Goal: Task Accomplishment & Management: Manage account settings

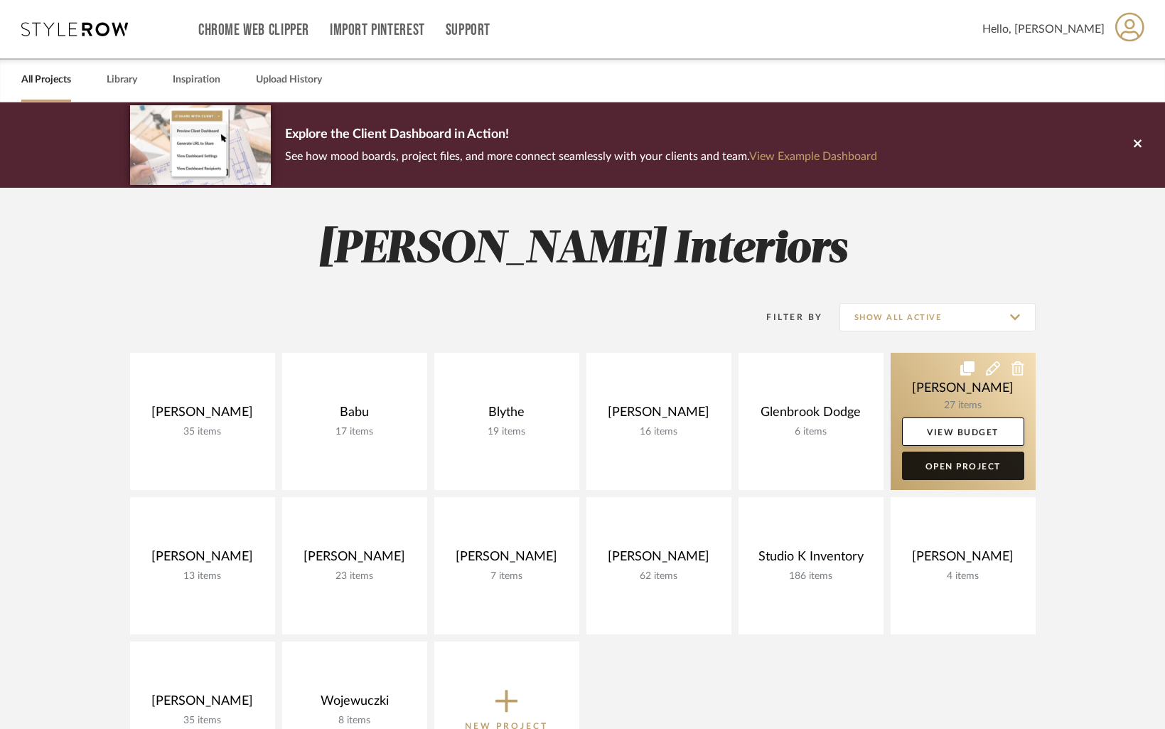
click at [978, 474] on link "Open Project" at bounding box center [963, 465] width 122 height 28
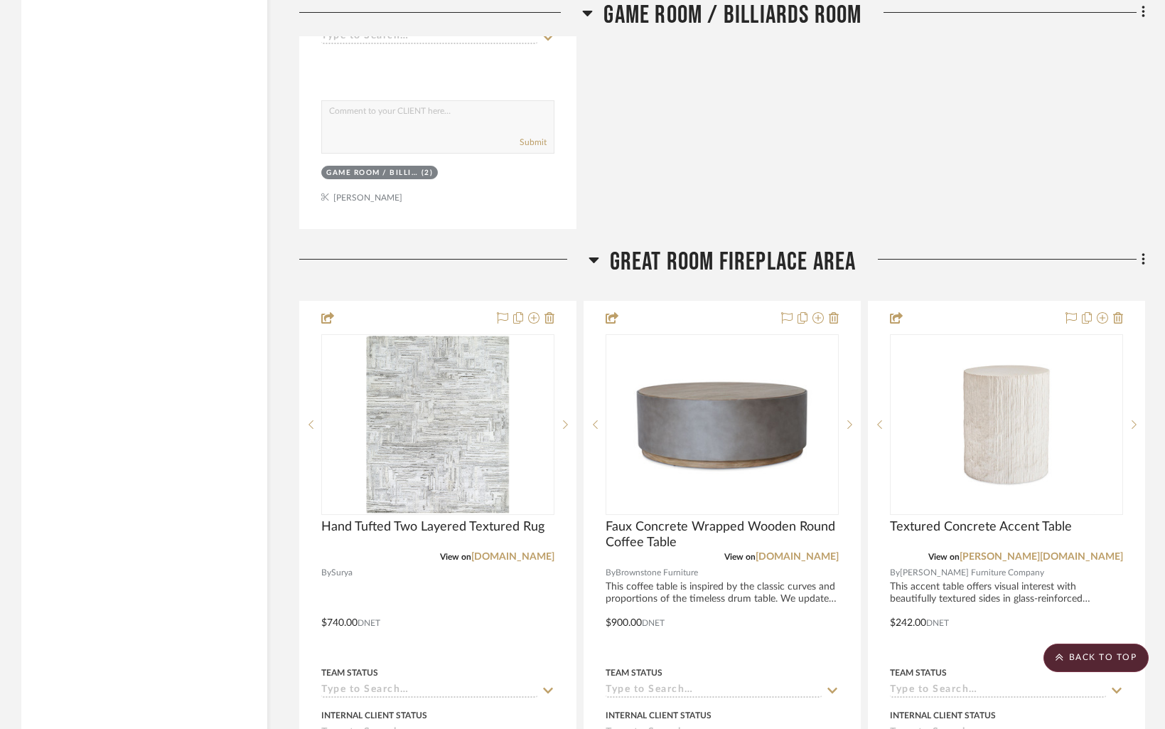
scroll to position [5687, 0]
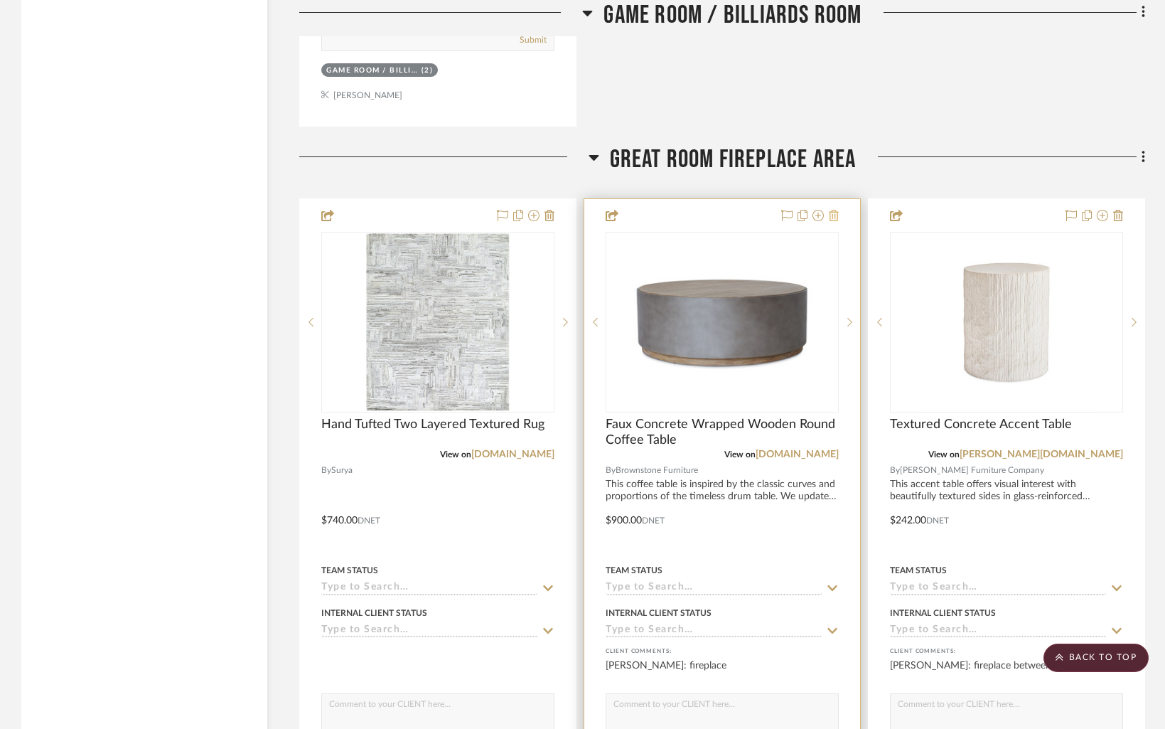
click at [832, 211] on icon at bounding box center [834, 215] width 10 height 11
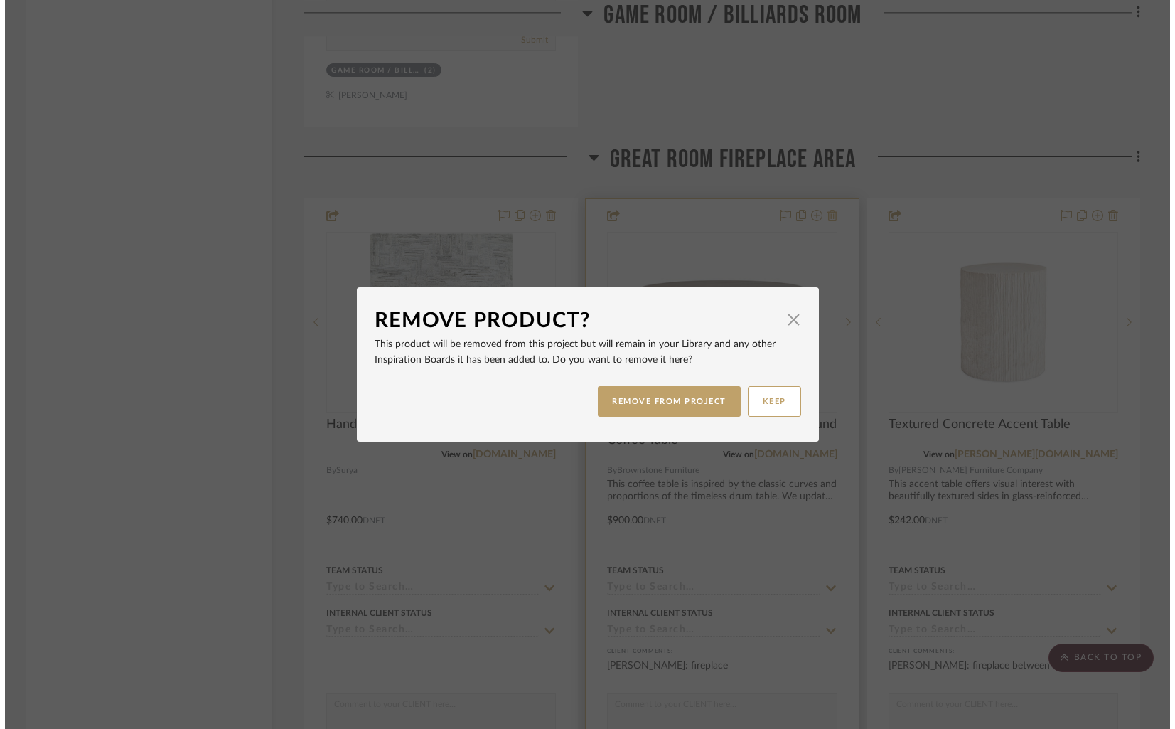
scroll to position [0, 0]
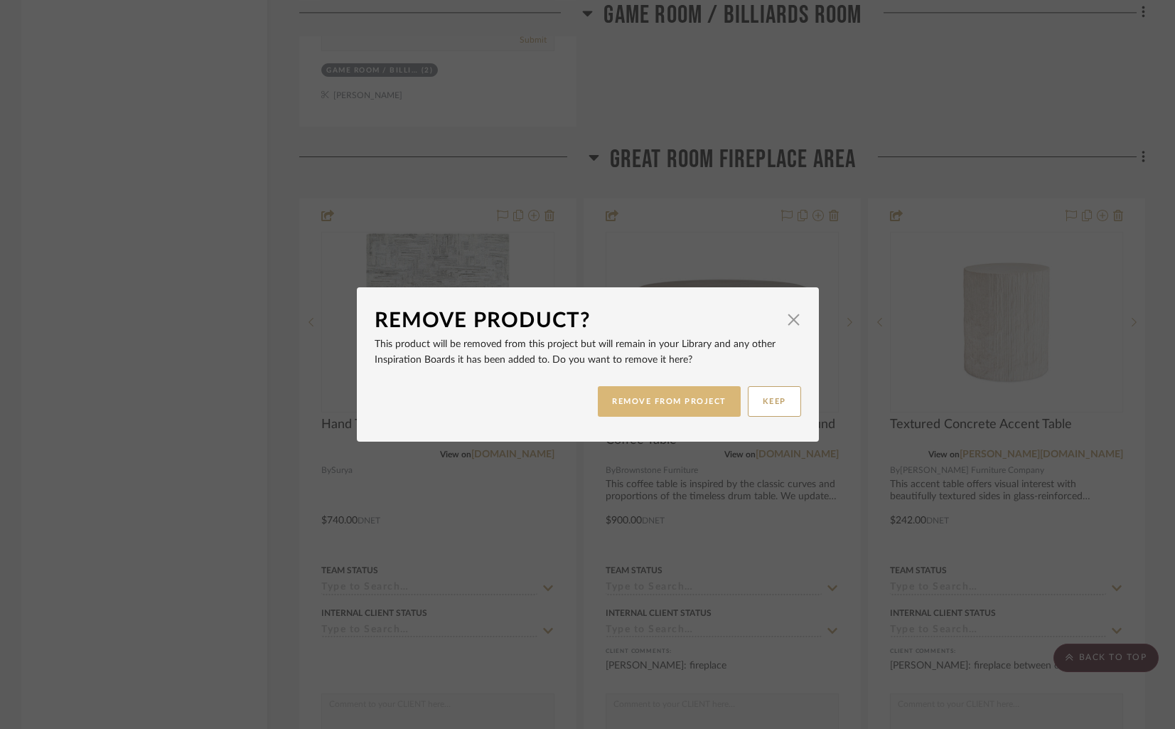
click at [665, 402] on button "REMOVE FROM PROJECT" at bounding box center [669, 401] width 143 height 31
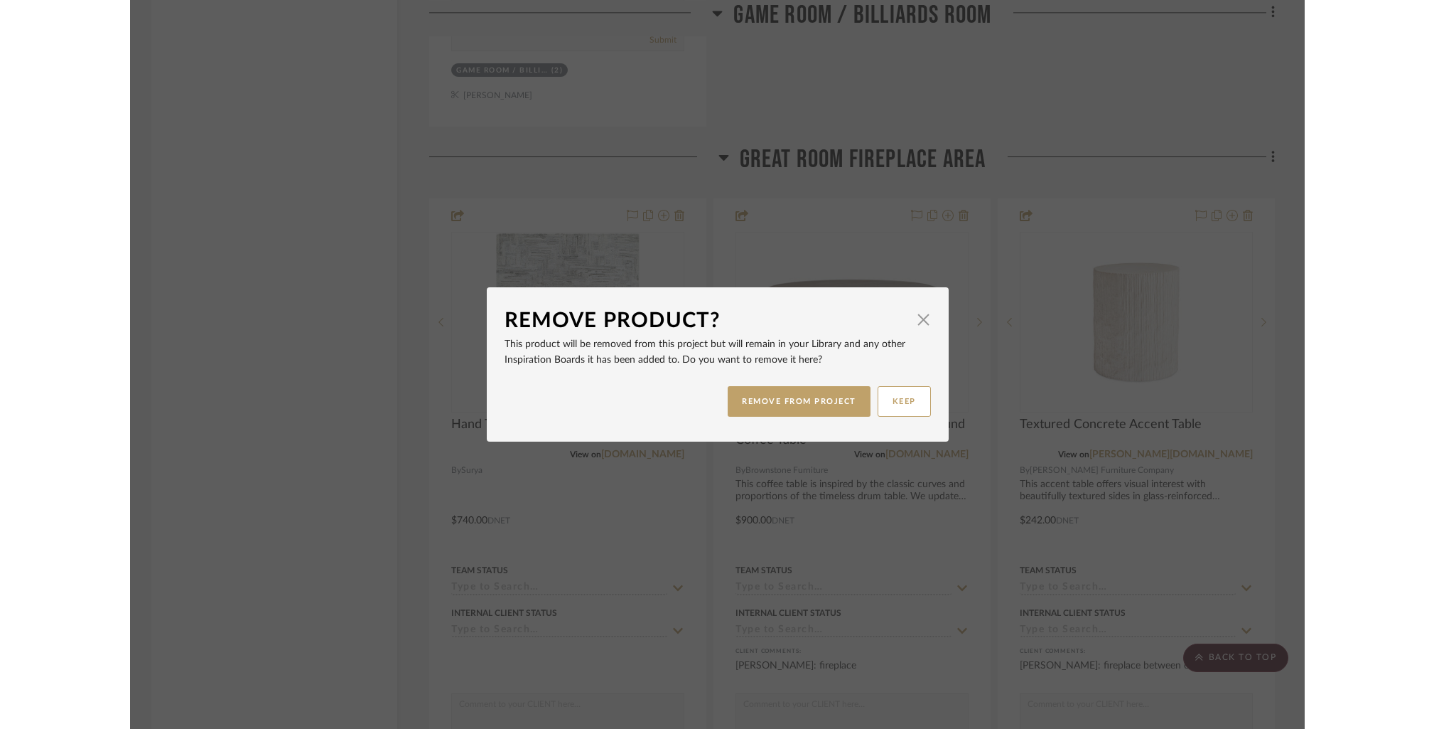
scroll to position [5687, 0]
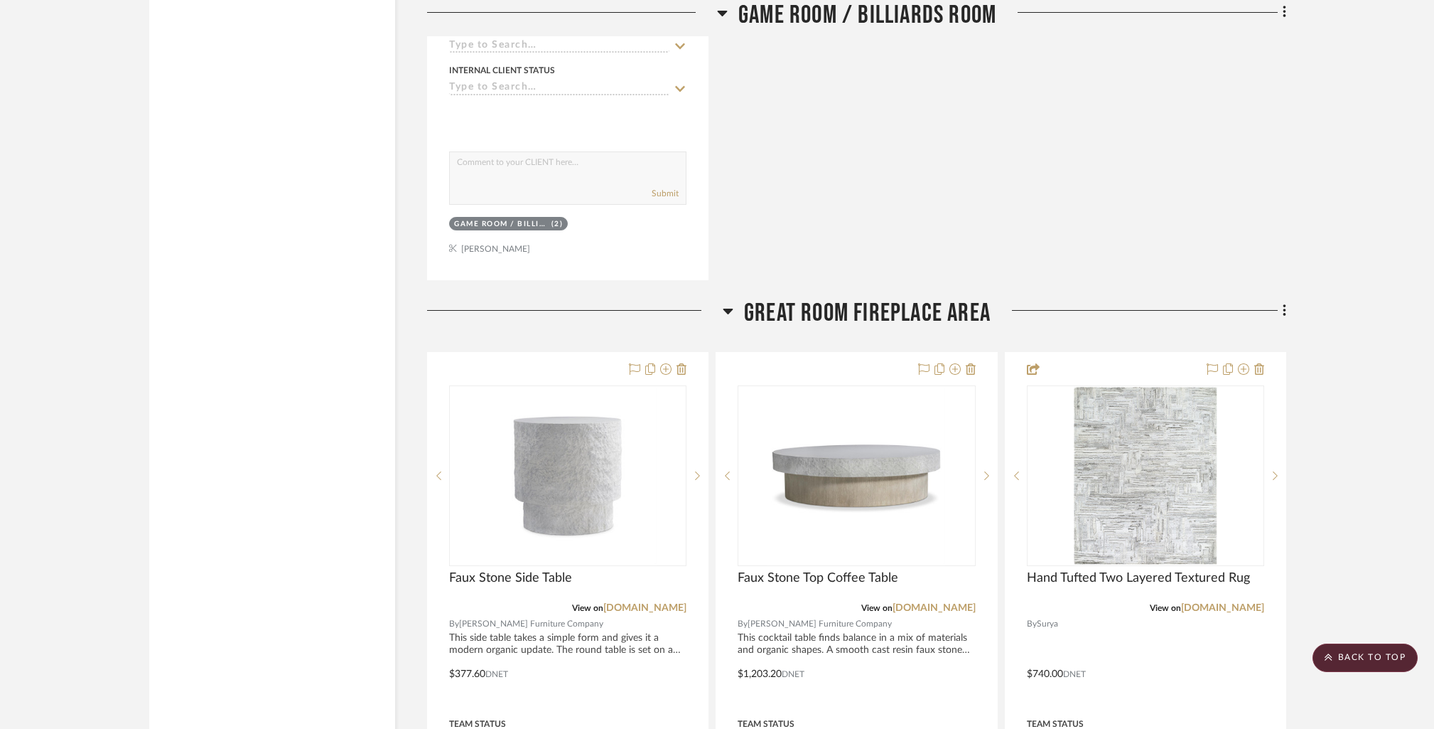
scroll to position [5606, 0]
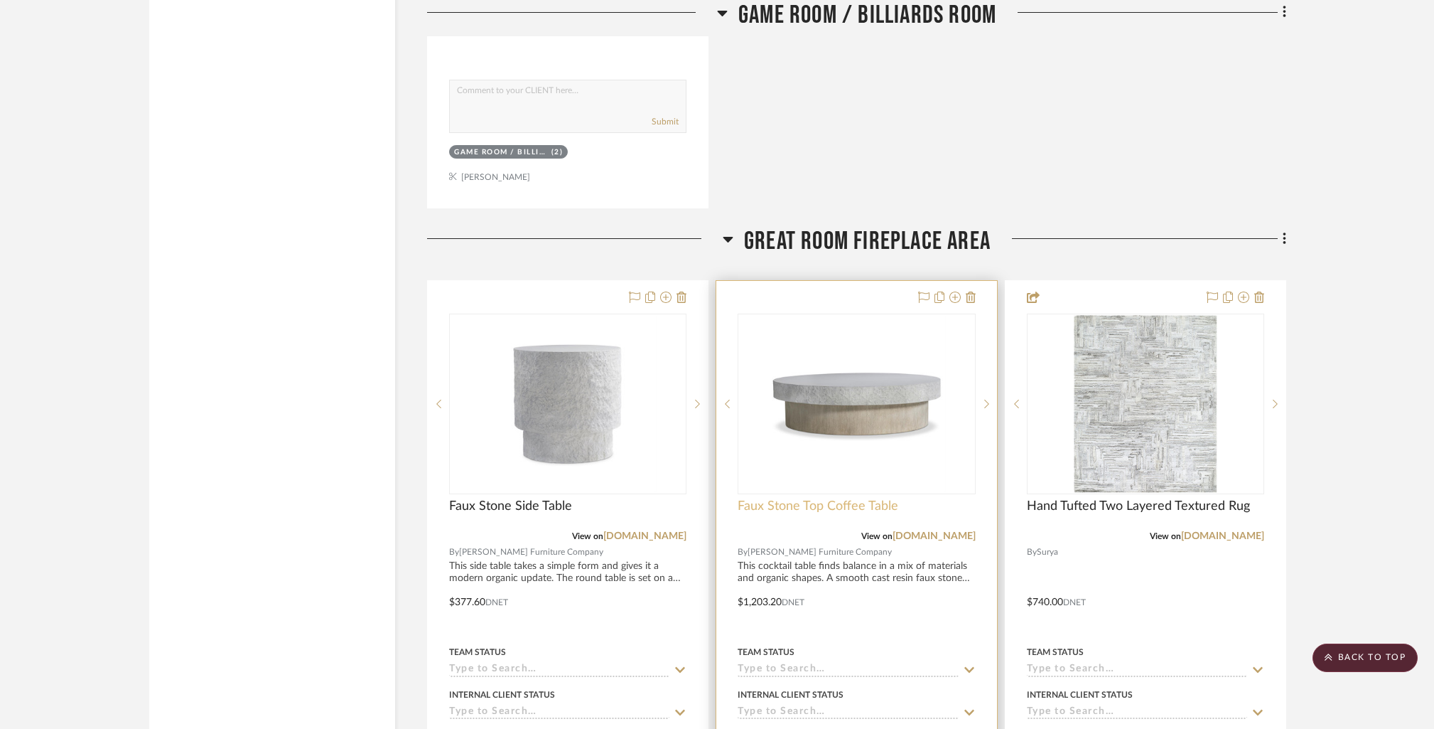
click at [776, 506] on span "Faux Stone Top Coffee Table" at bounding box center [818, 506] width 161 height 16
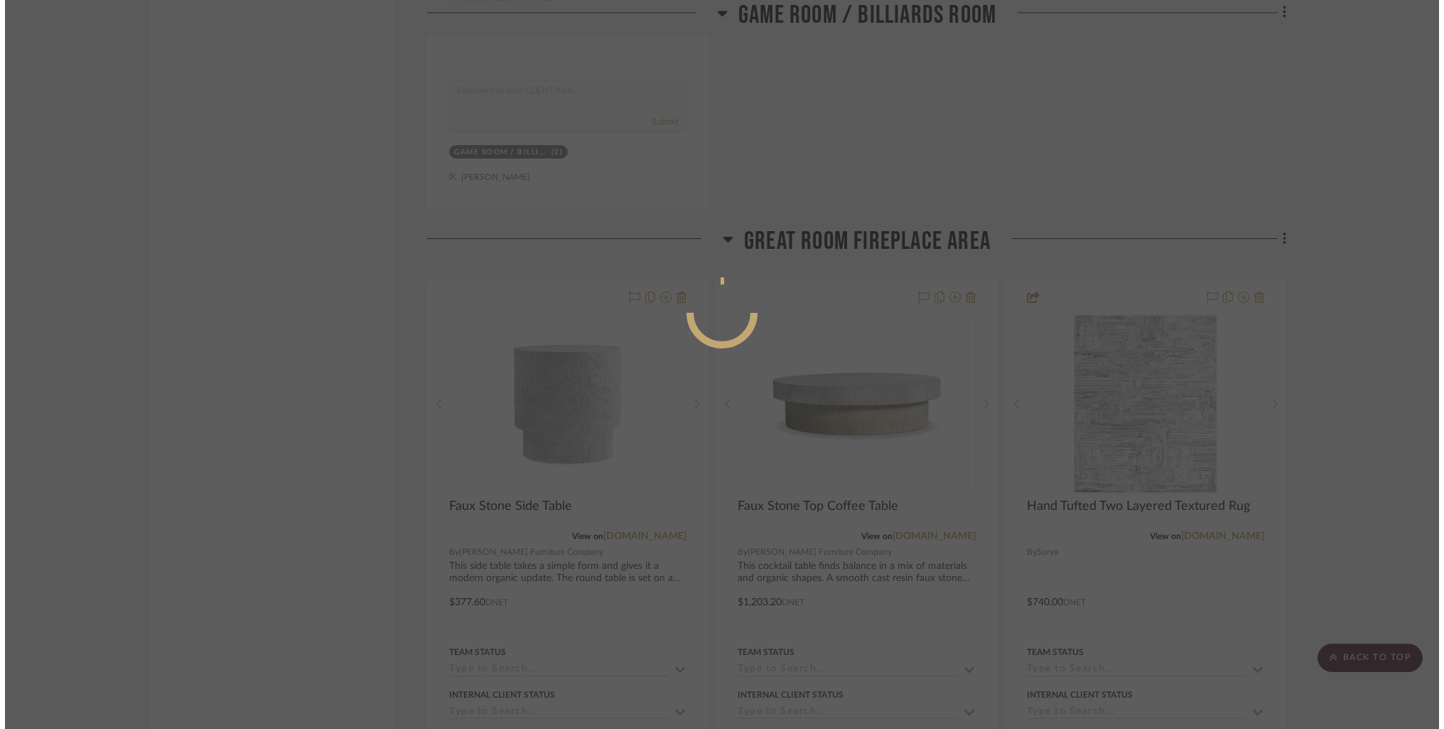
scroll to position [0, 0]
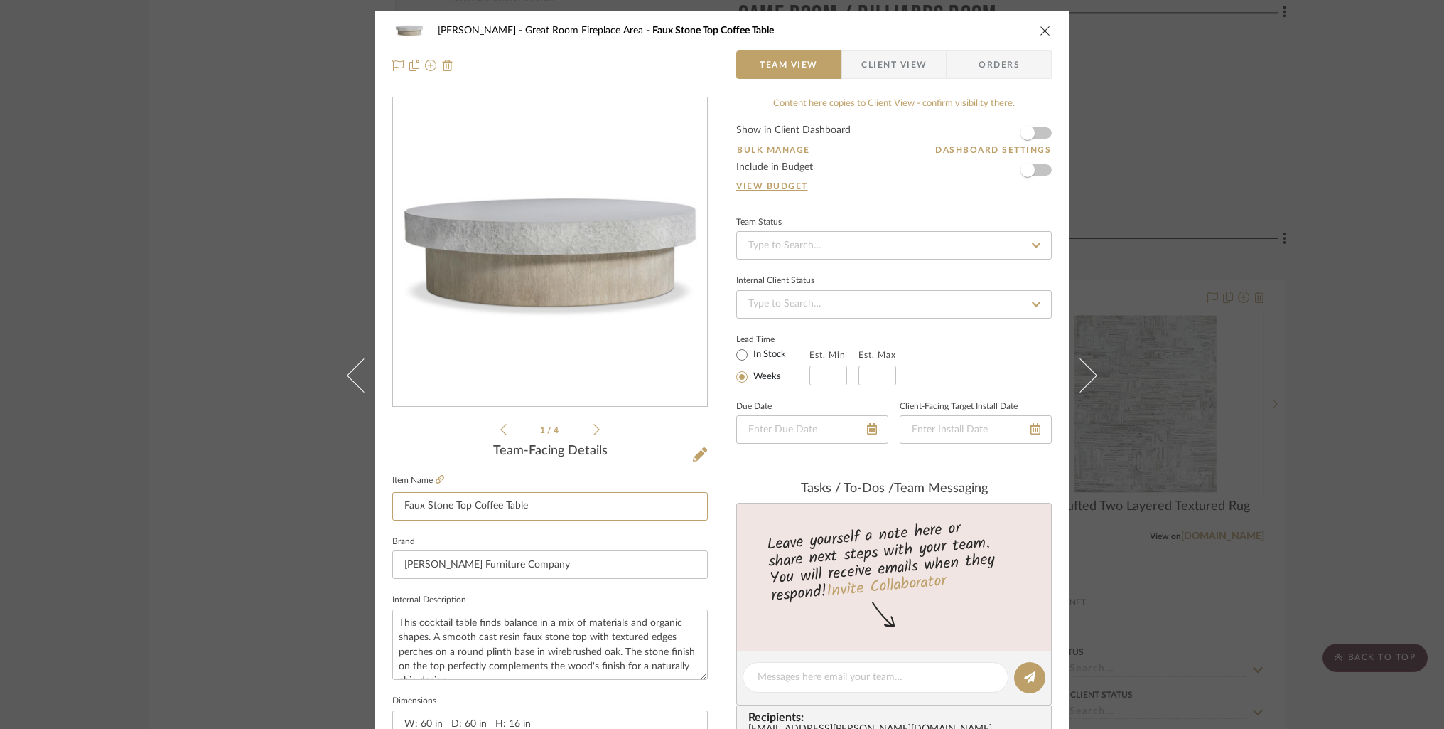
drag, startPoint x: 545, startPoint y: 509, endPoint x: 377, endPoint y: 502, distance: 167.2
click at [377, 502] on div "[PERSON_NAME] Great Room Fireplace Area Faux Stone Top Coffee Table Team View C…" at bounding box center [722, 667] width 694 height 1313
click at [1041, 28] on icon "close" at bounding box center [1045, 30] width 11 height 11
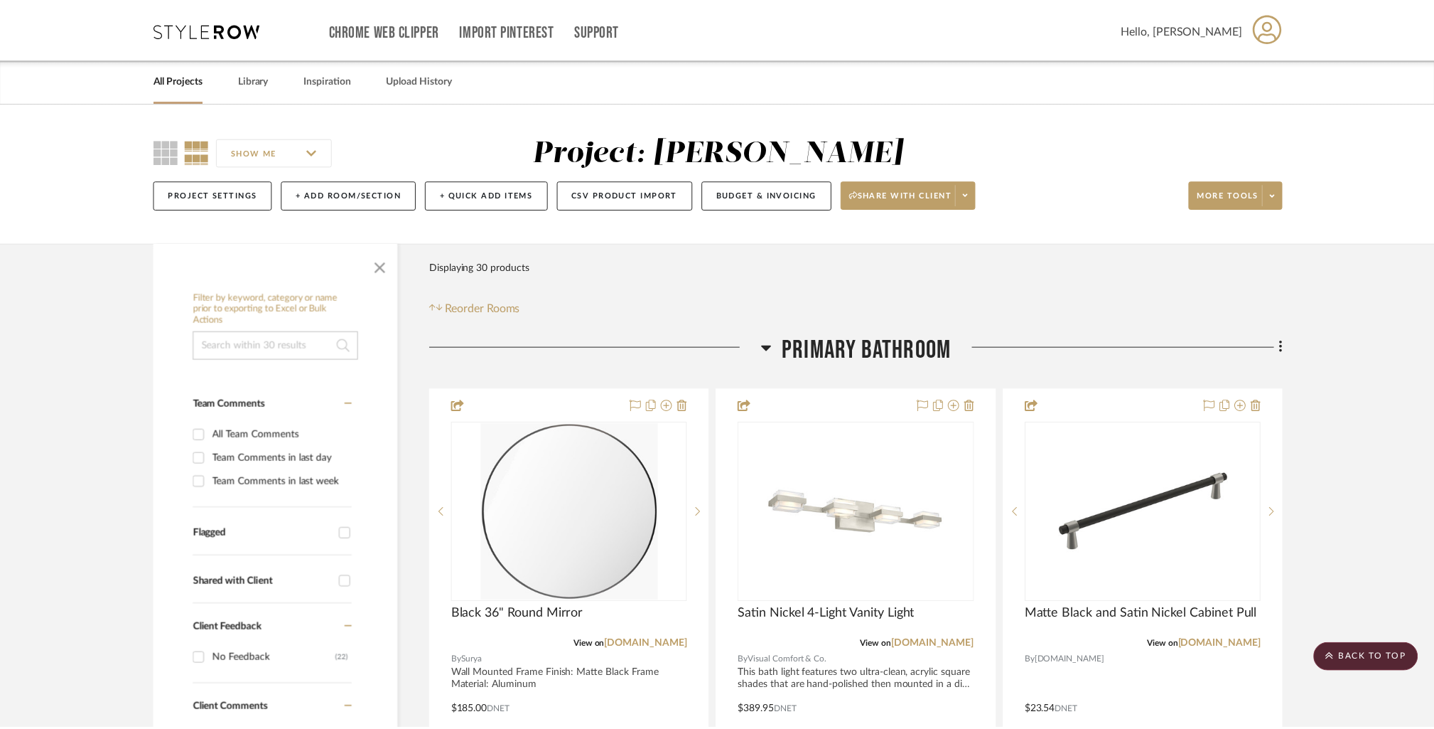
scroll to position [5606, 0]
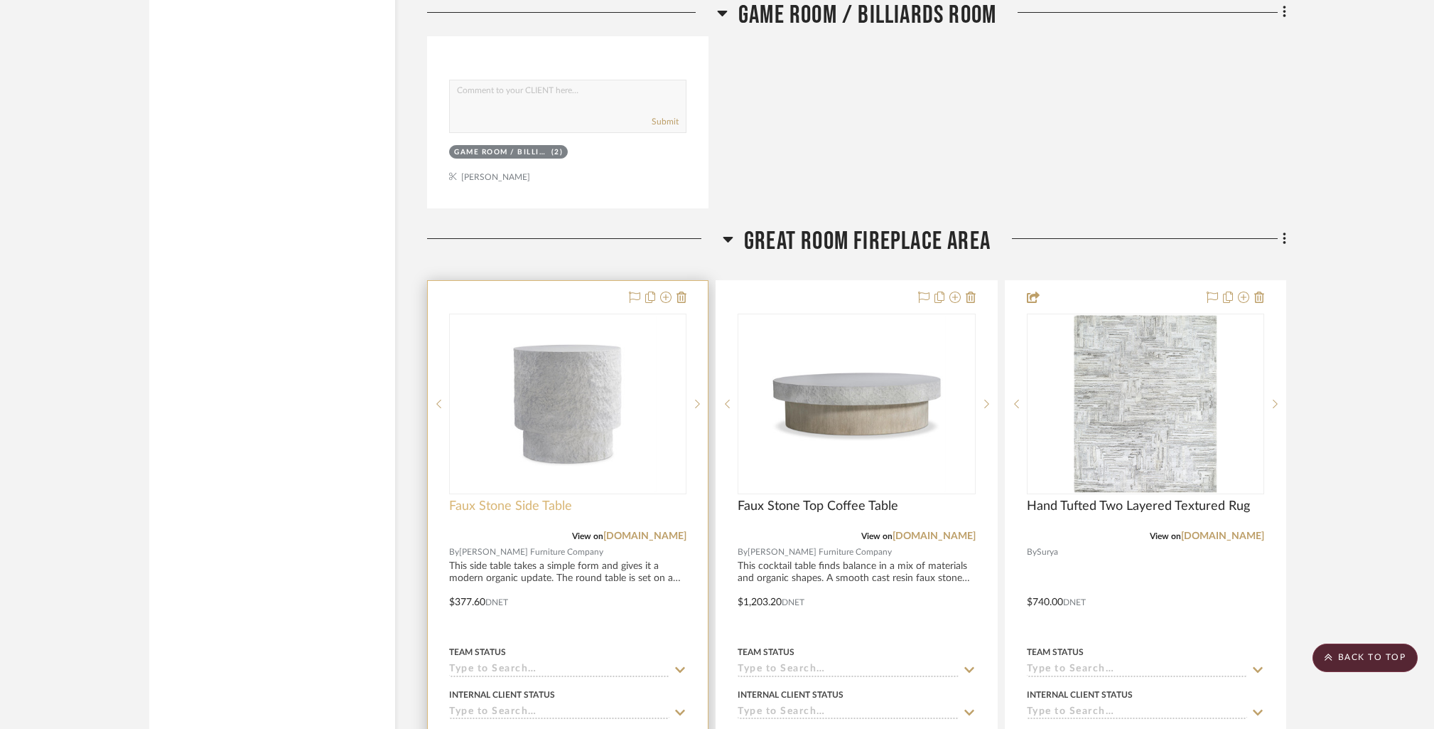
click at [520, 503] on span "Faux Stone Side Table" at bounding box center [510, 506] width 123 height 16
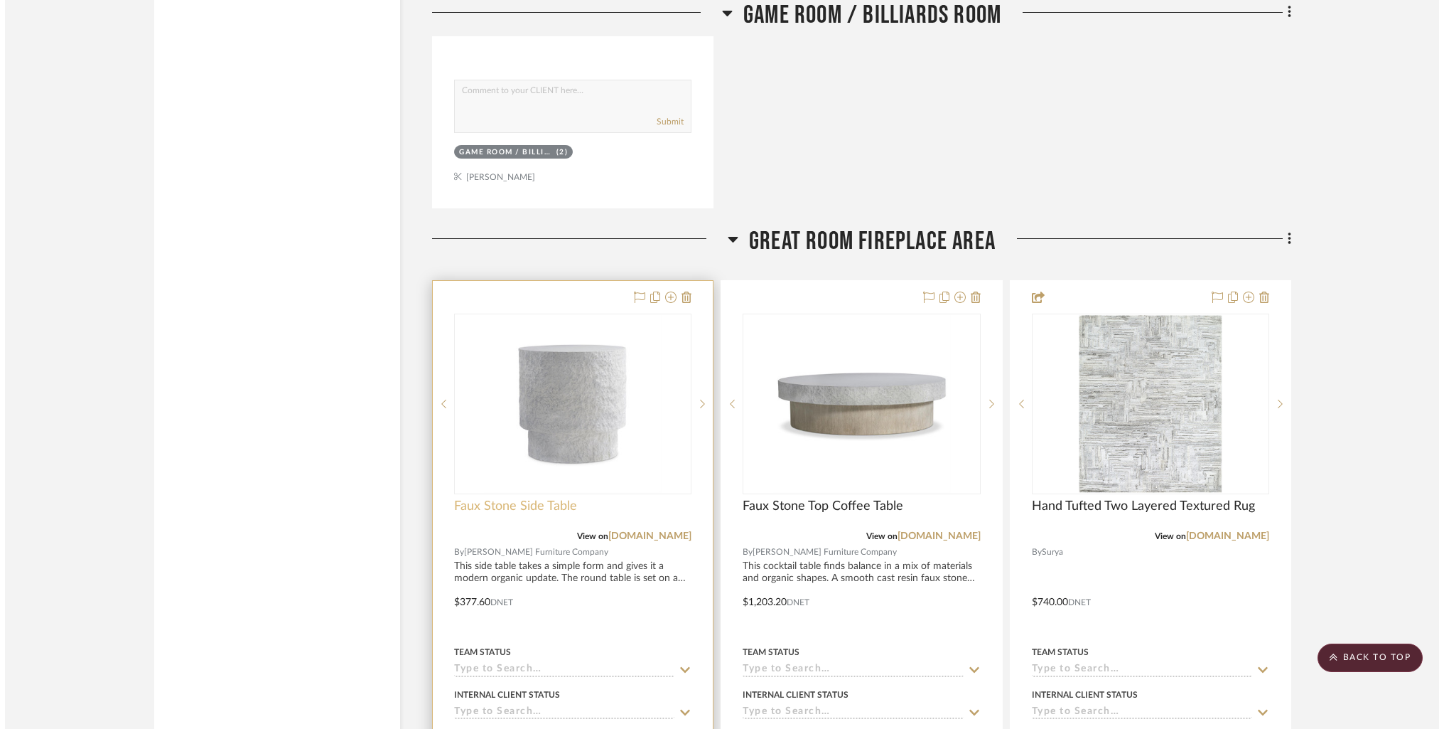
scroll to position [0, 0]
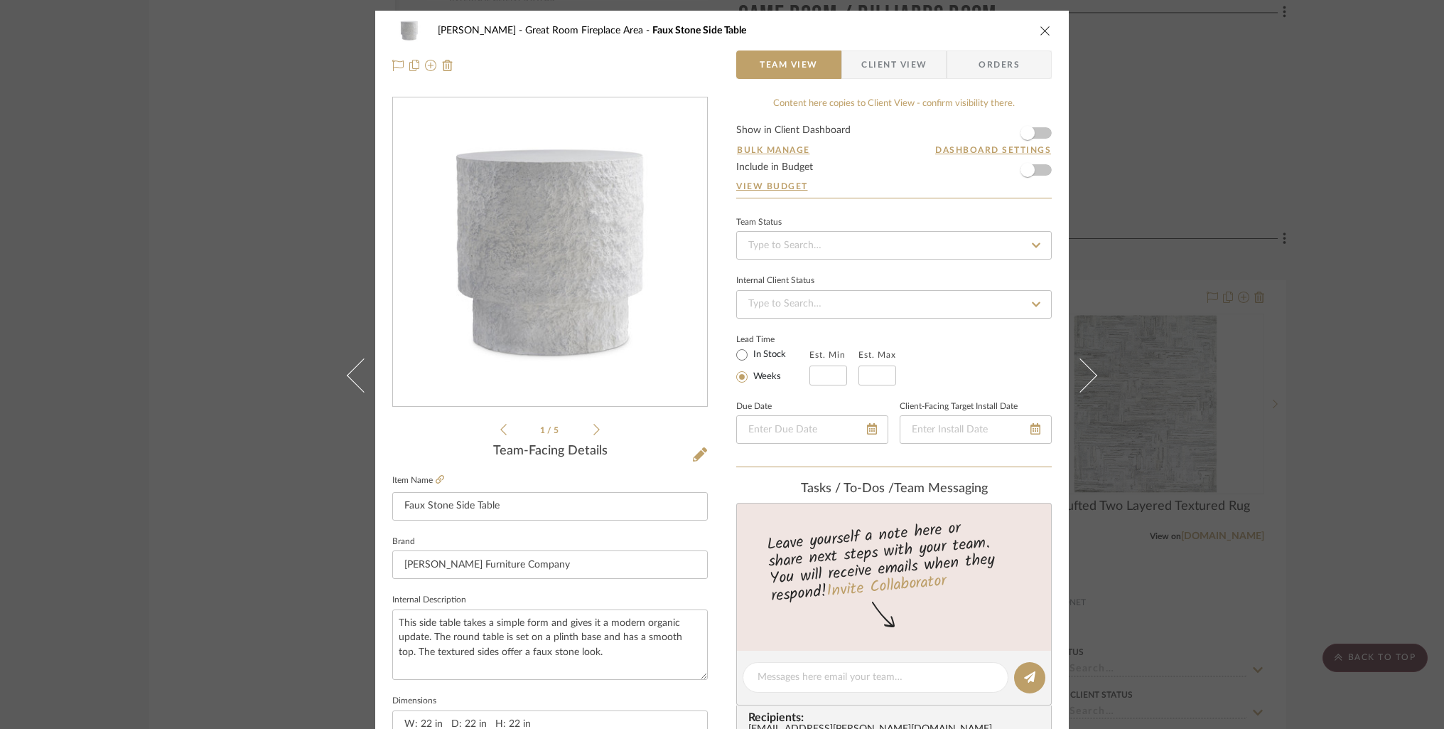
click at [1046, 30] on icon "close" at bounding box center [1045, 30] width 11 height 11
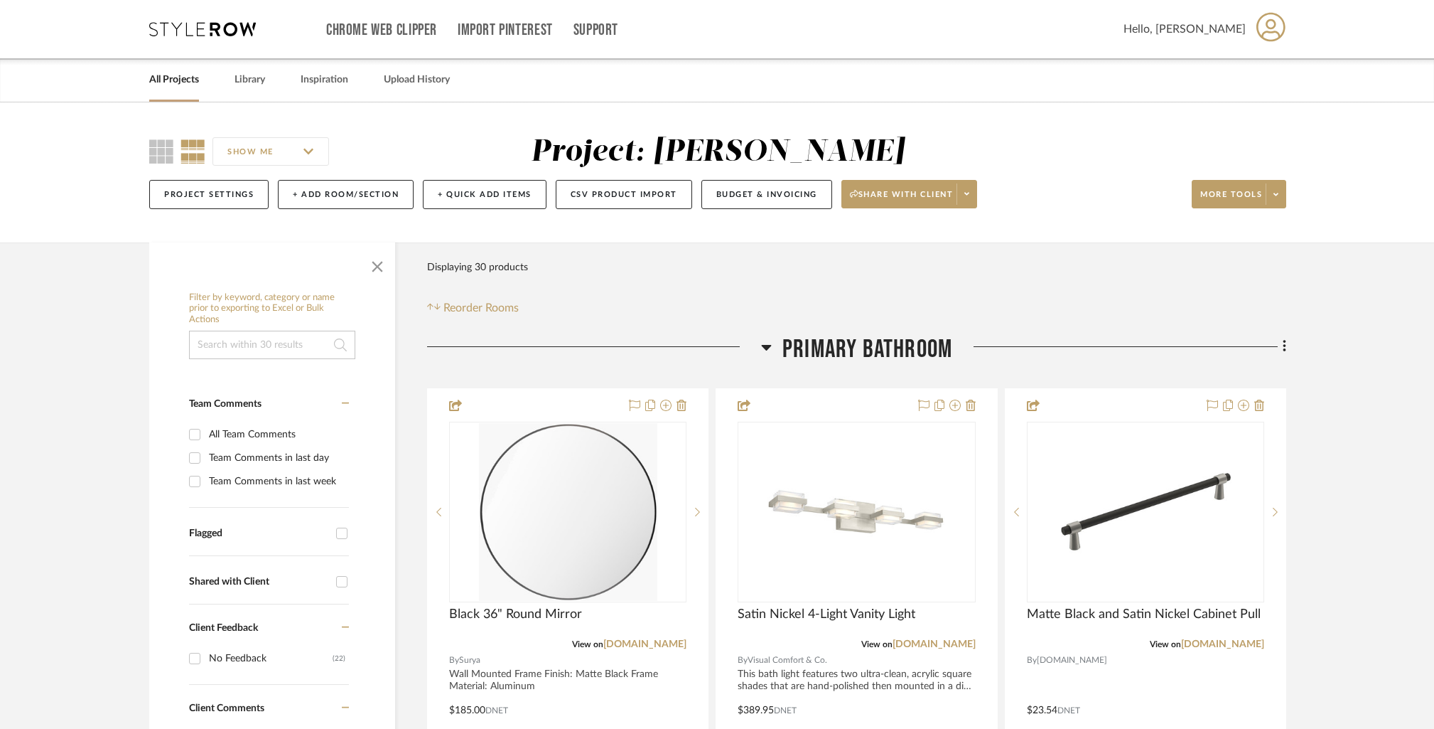
click at [188, 73] on link "All Projects" at bounding box center [174, 79] width 50 height 19
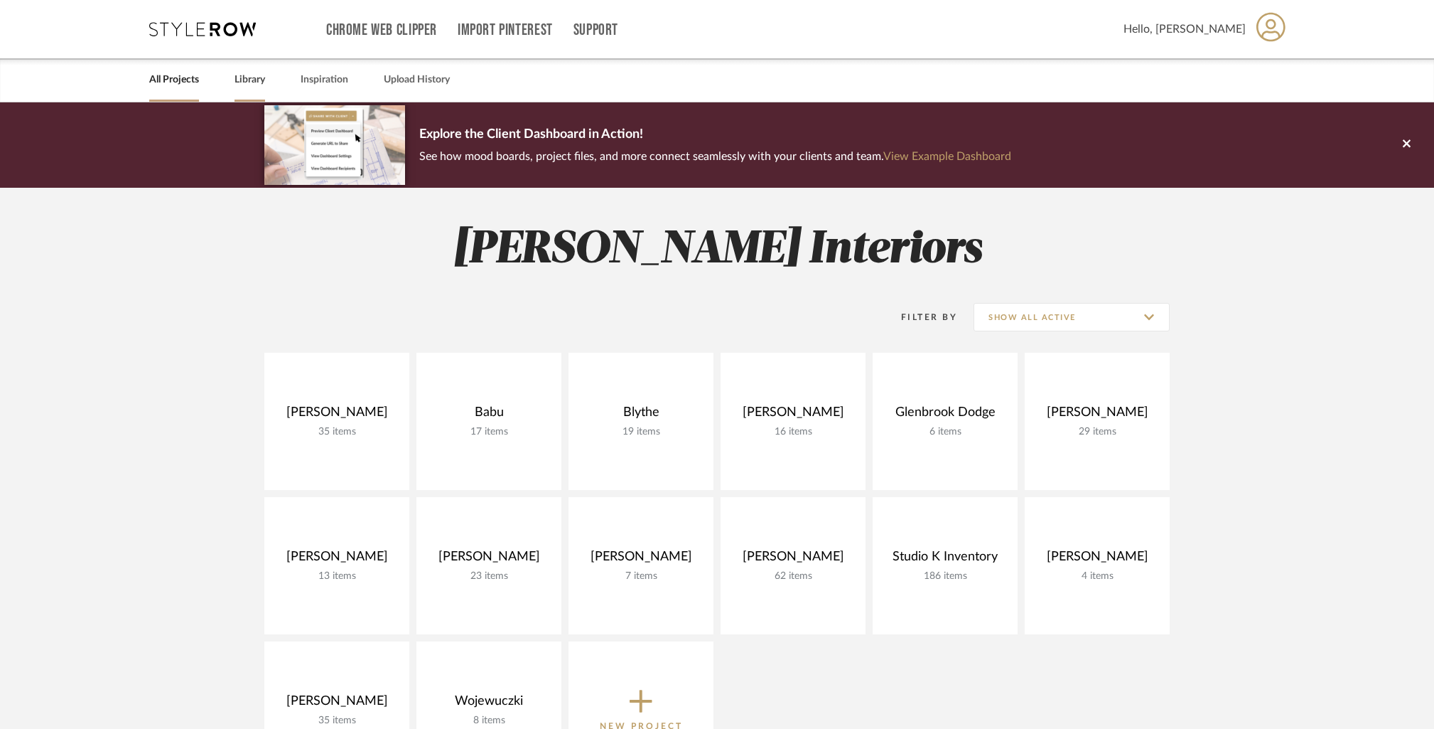
click at [247, 77] on link "Library" at bounding box center [250, 79] width 31 height 19
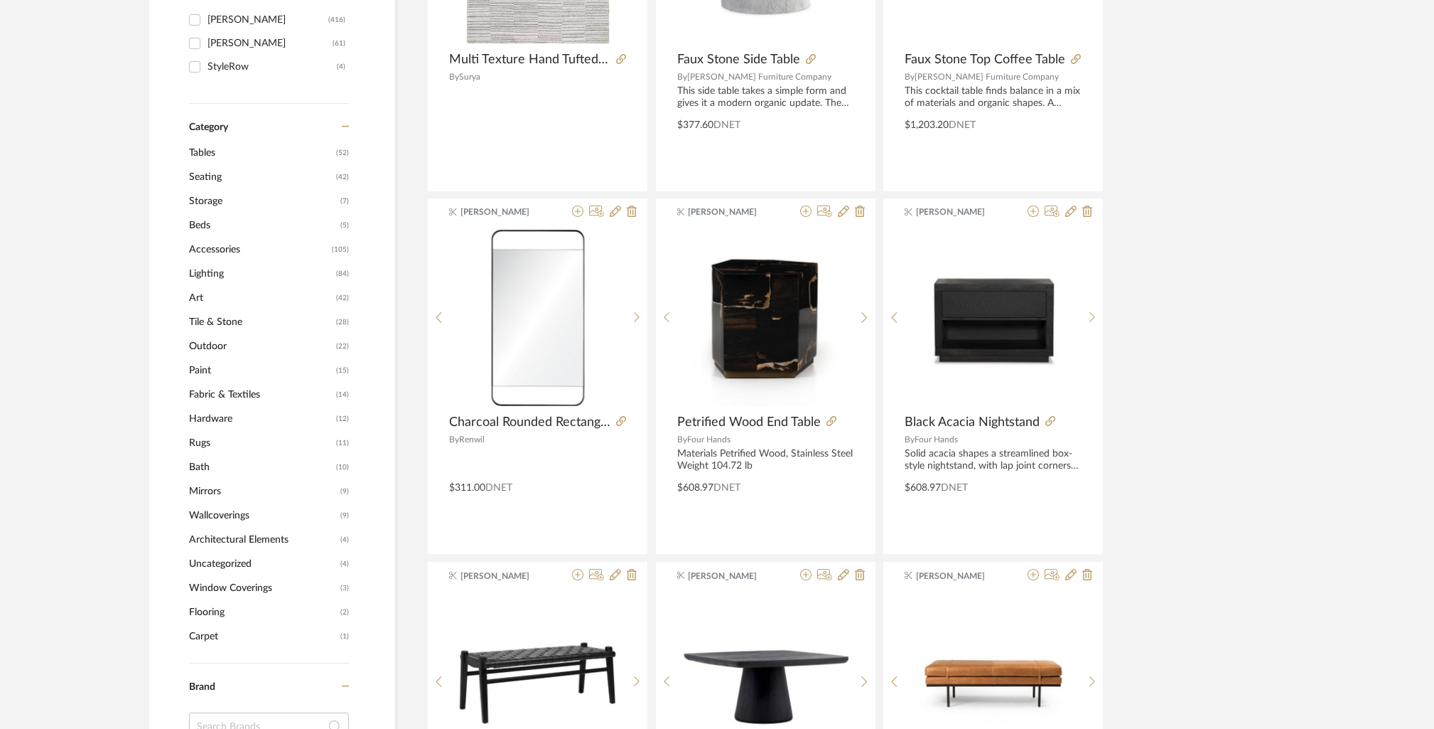
click at [203, 151] on span "Tables" at bounding box center [261, 153] width 144 height 24
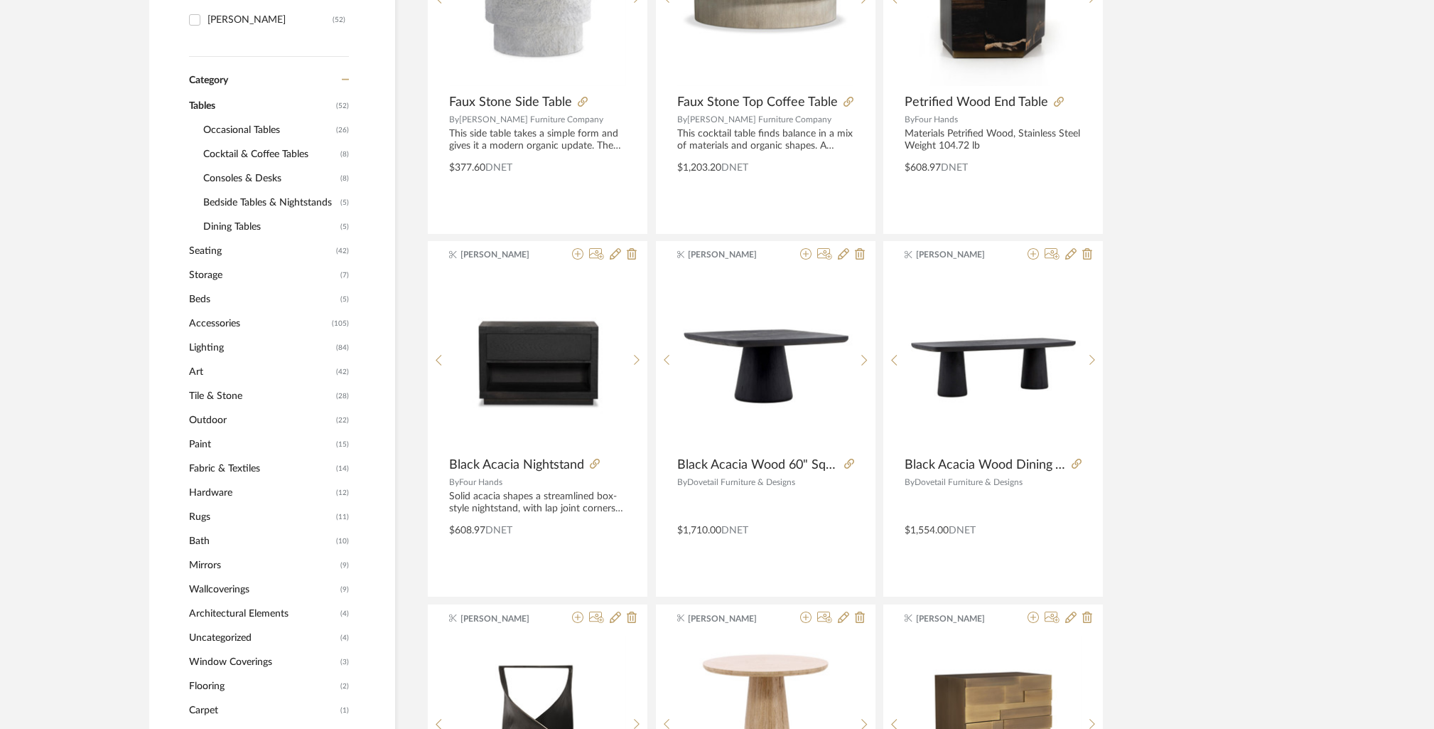
click at [258, 153] on span "Cocktail & Coffee Tables" at bounding box center [270, 154] width 134 height 24
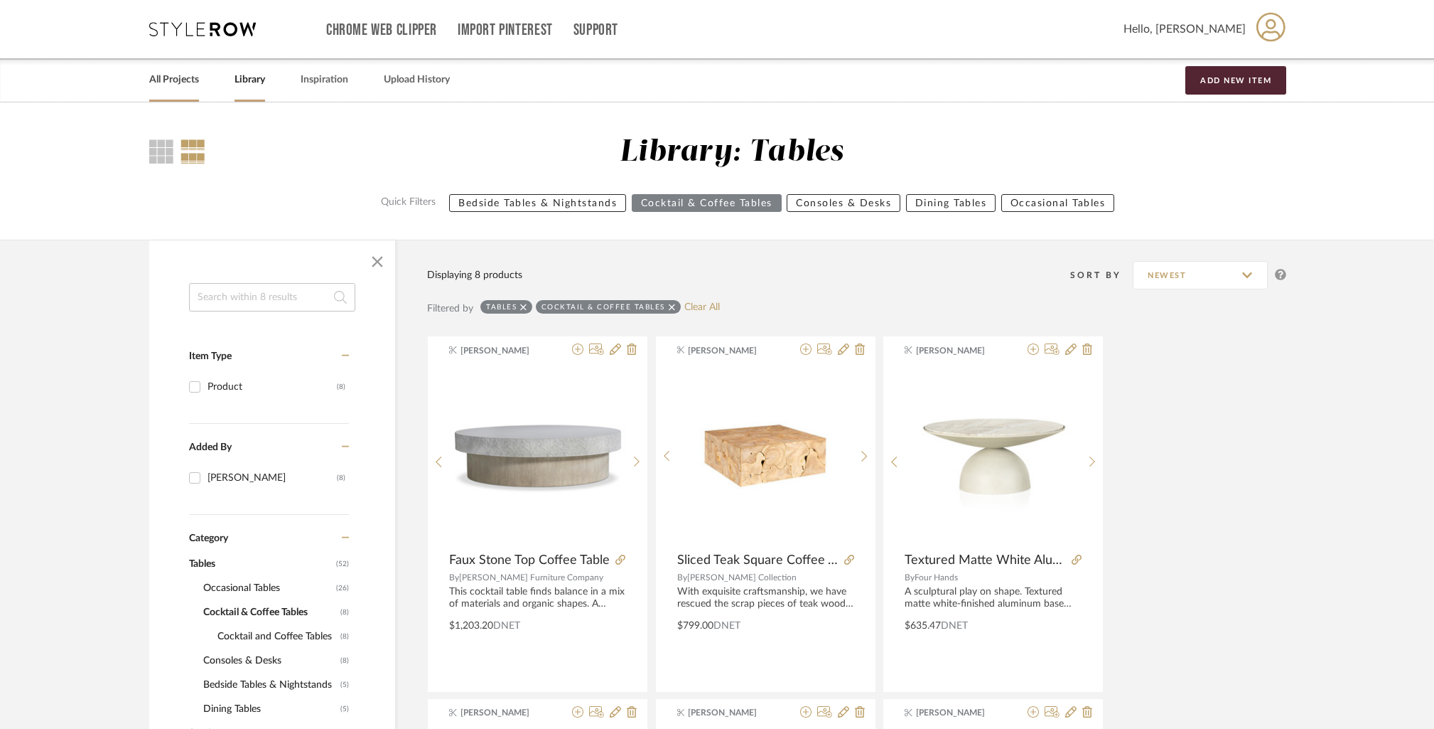
click at [166, 83] on link "All Projects" at bounding box center [174, 79] width 50 height 19
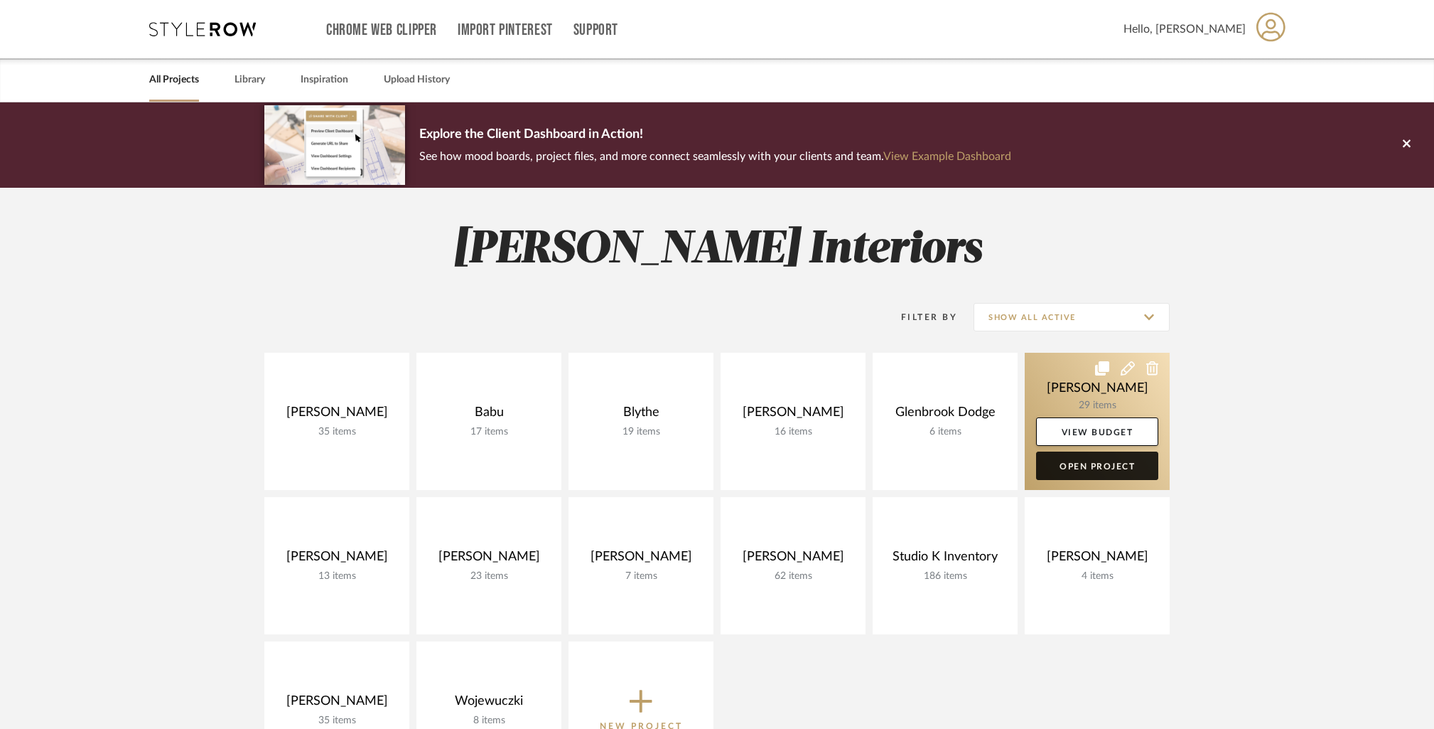
click at [1096, 466] on link "Open Project" at bounding box center [1097, 465] width 122 height 28
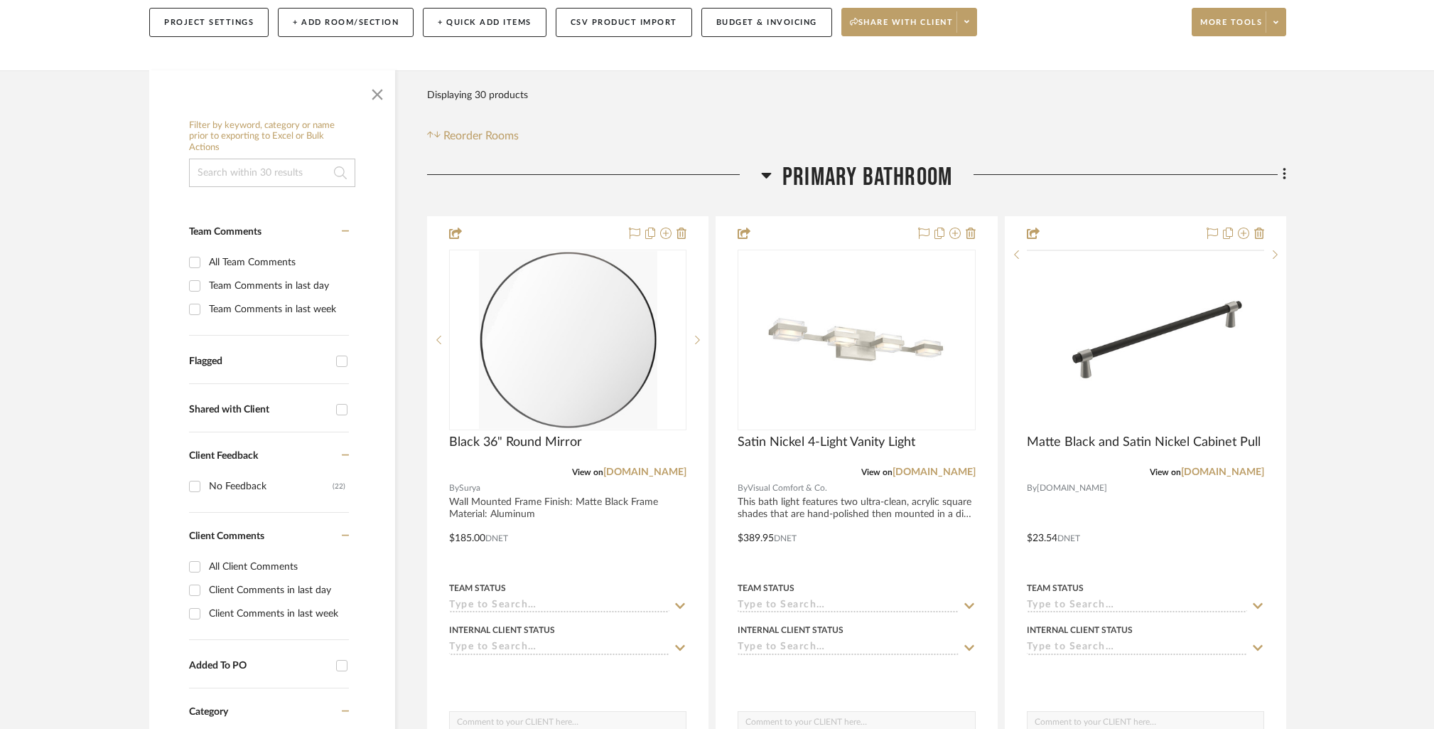
scroll to position [228, 0]
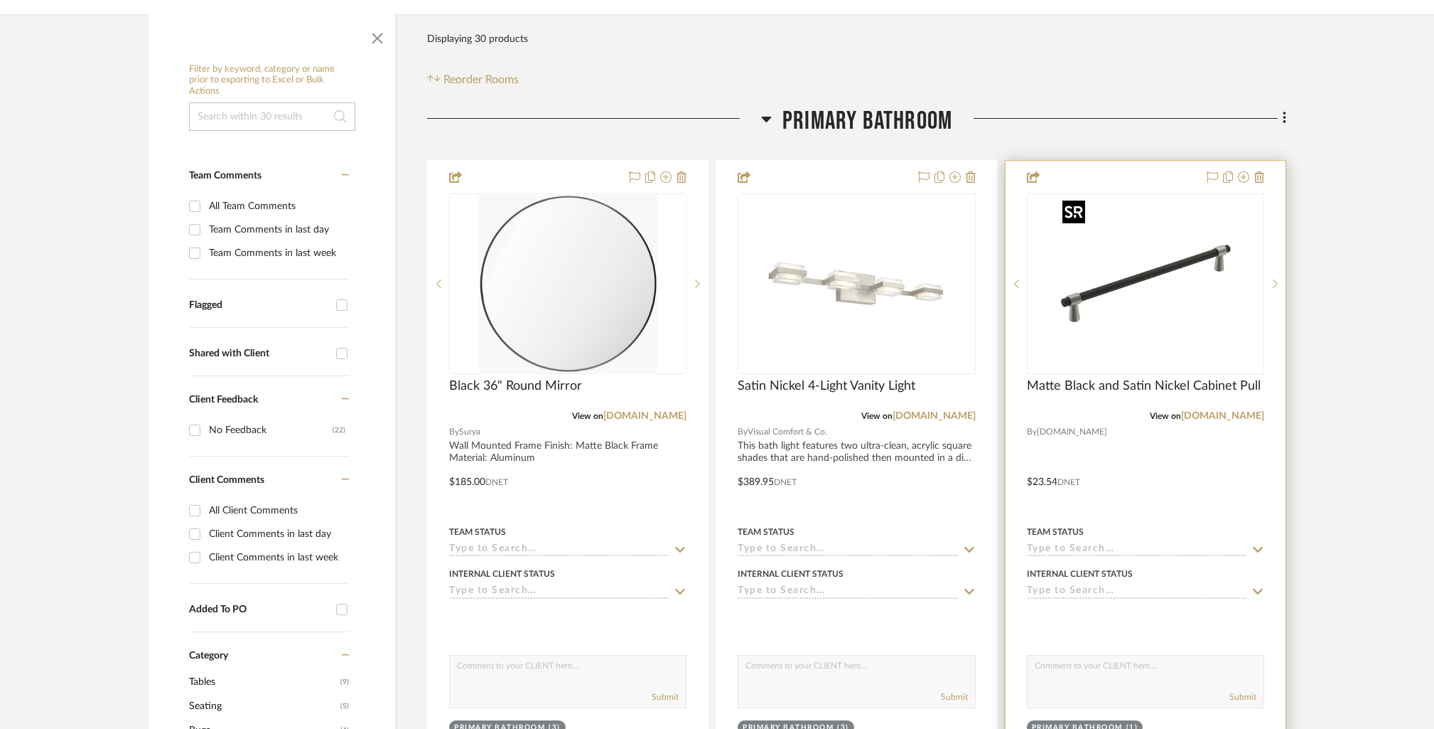
click at [1185, 295] on img "0" at bounding box center [1146, 284] width 178 height 178
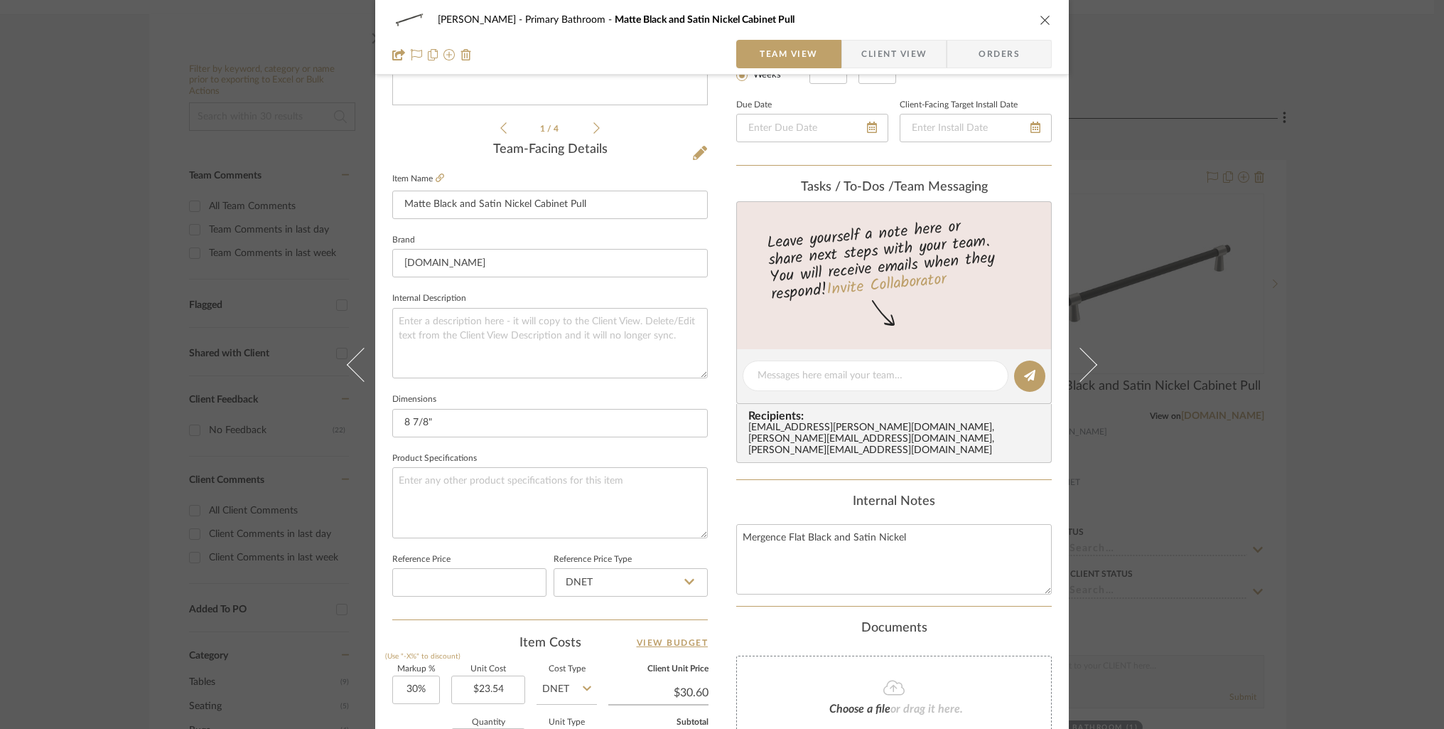
scroll to position [310, 0]
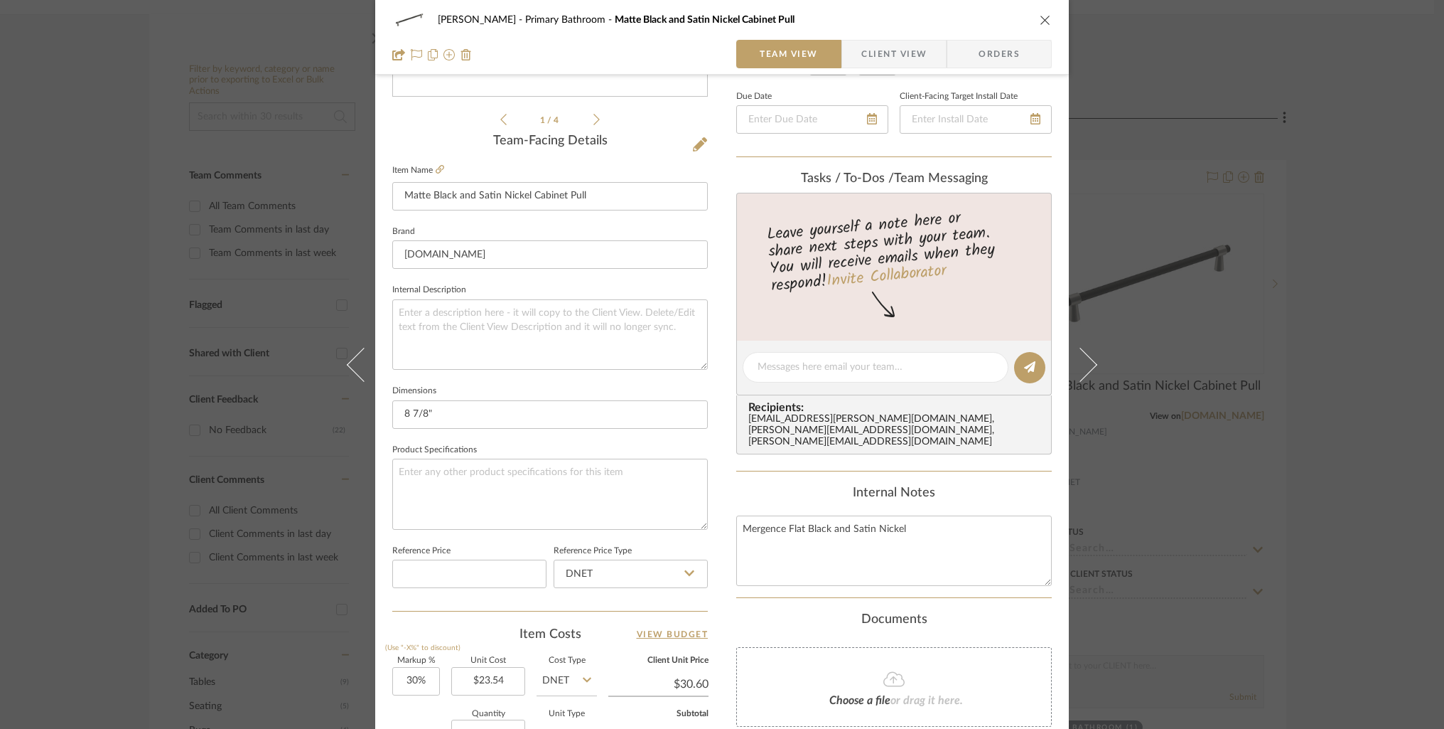
click at [1040, 20] on icon "close" at bounding box center [1045, 19] width 11 height 11
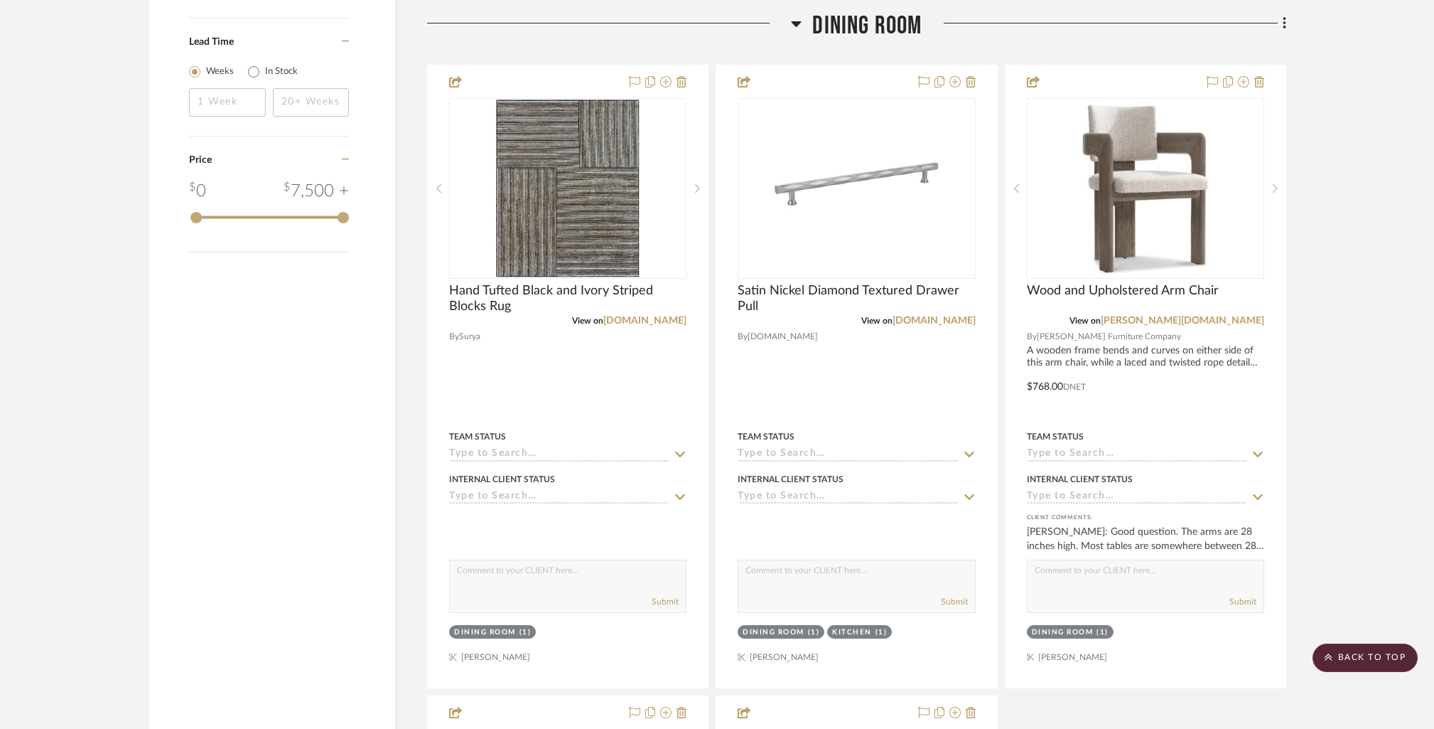
scroll to position [1781, 0]
